Goal: Task Accomplishment & Management: Use online tool/utility

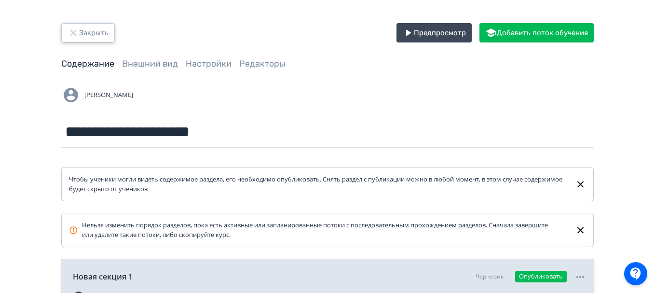
click at [84, 28] on button "Закрыть" at bounding box center [88, 32] width 54 height 19
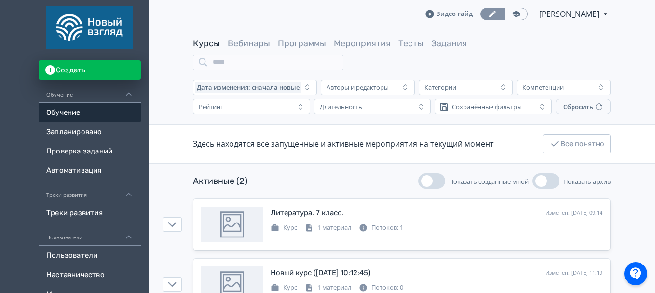
scroll to position [35, 0]
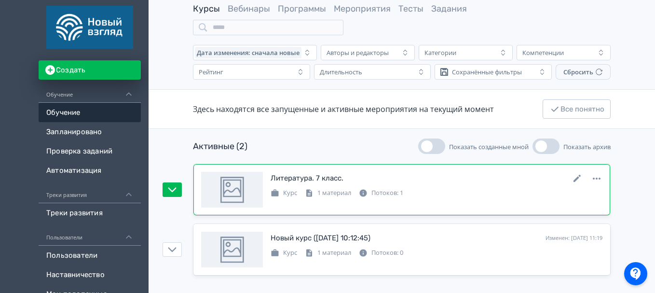
click at [319, 184] on div "Литература. 7 класс. Изменен: [DATE] 09:14" at bounding box center [437, 178] width 332 height 13
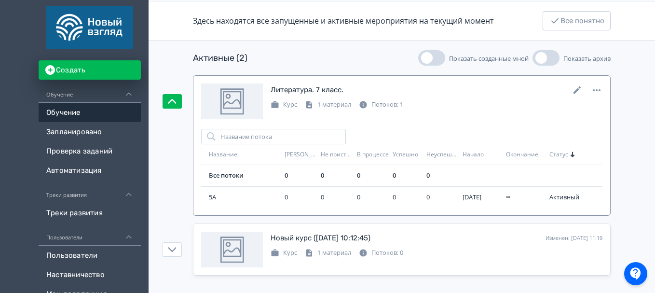
scroll to position [123, 0]
click at [576, 87] on icon at bounding box center [578, 90] width 12 height 12
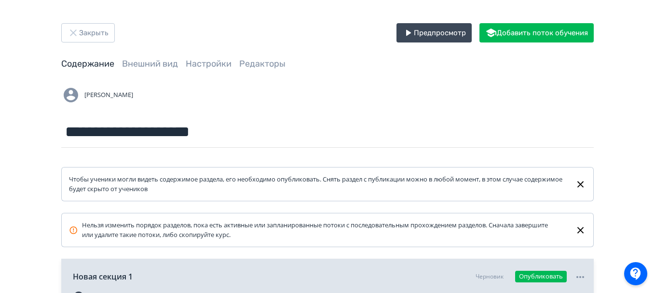
scroll to position [151, 0]
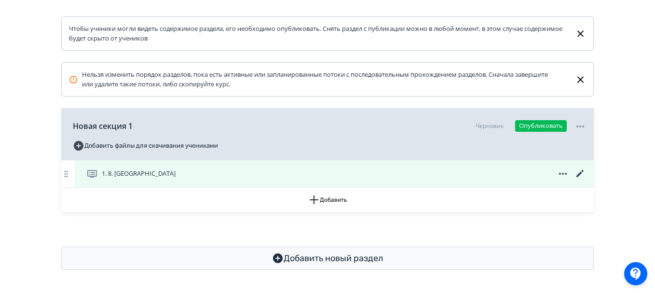
click at [391, 165] on div "1. 8. [GEOGRAPHIC_DATA]" at bounding box center [334, 173] width 519 height 27
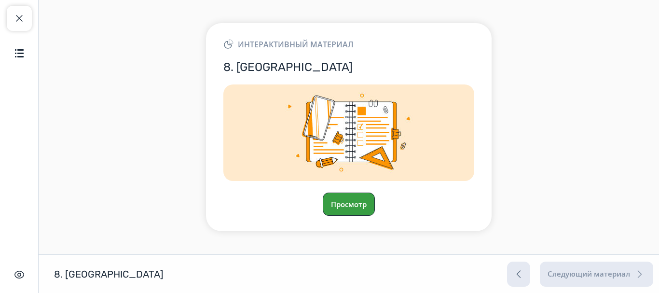
click at [332, 194] on button "Просмотр" at bounding box center [349, 204] width 52 height 23
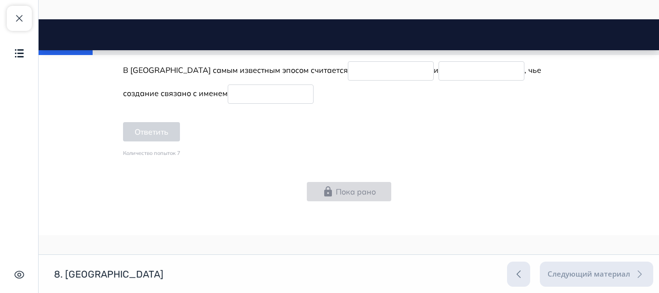
scroll to position [501, 0]
